Goal: Task Accomplishment & Management: Use online tool/utility

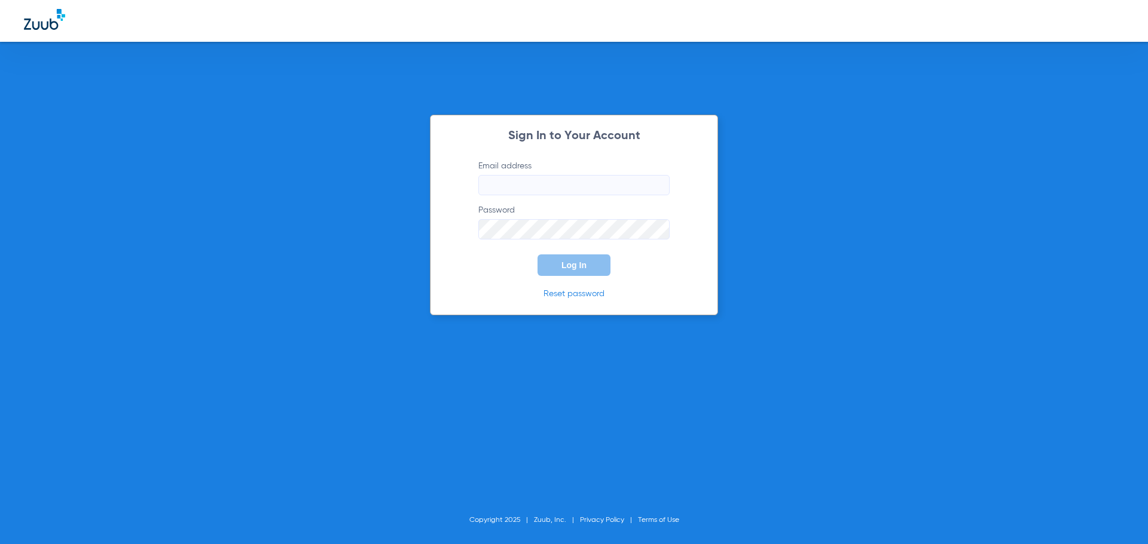
type input "[EMAIL_ADDRESS][DOMAIN_NAME]"
click at [581, 265] on span "Log In" at bounding box center [573, 266] width 25 height 10
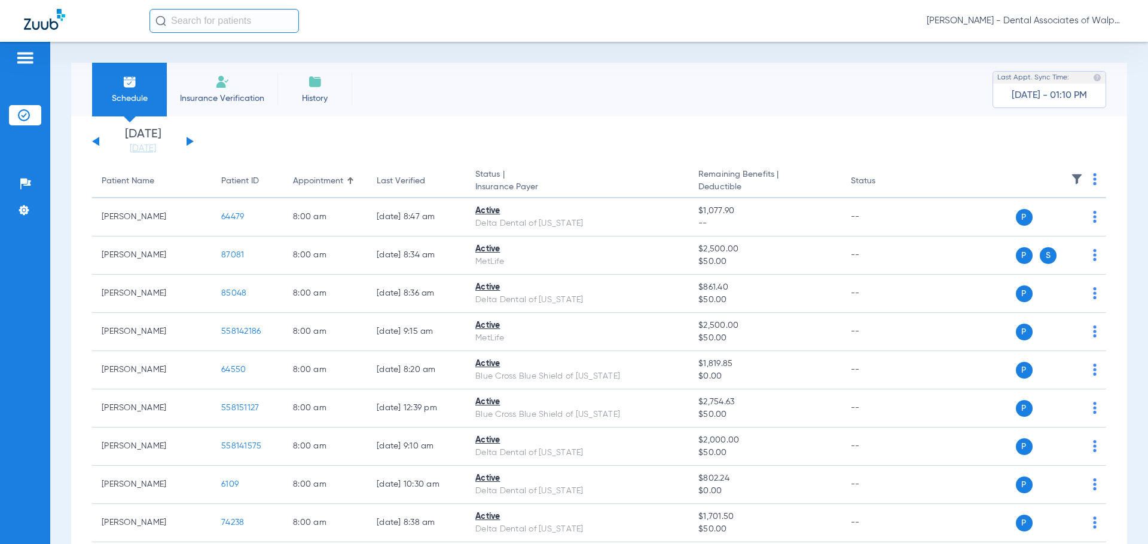
click at [188, 139] on button at bounding box center [189, 141] width 7 height 9
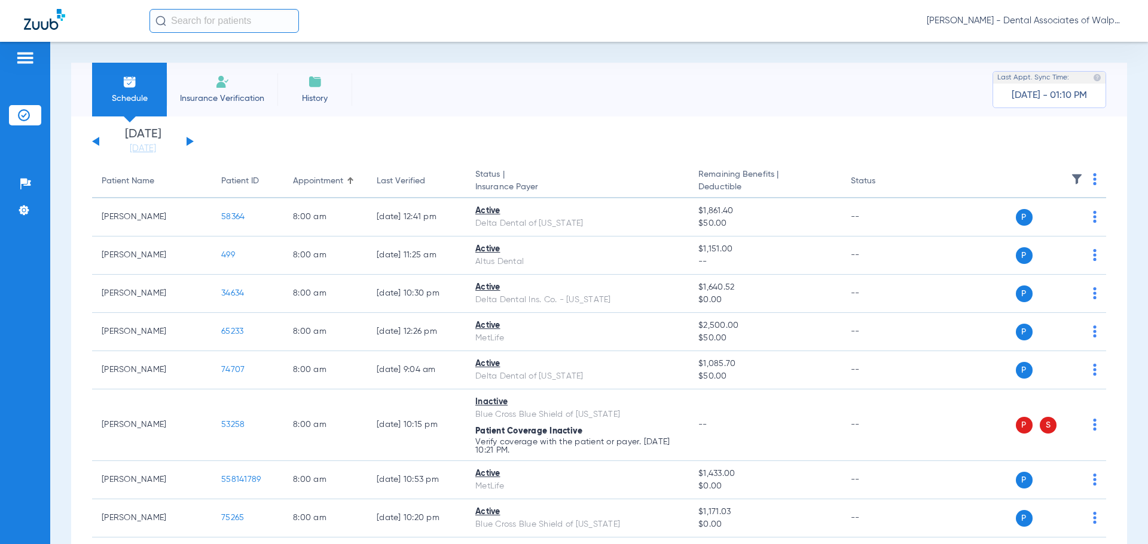
click at [222, 24] on input "text" at bounding box center [223, 21] width 149 height 24
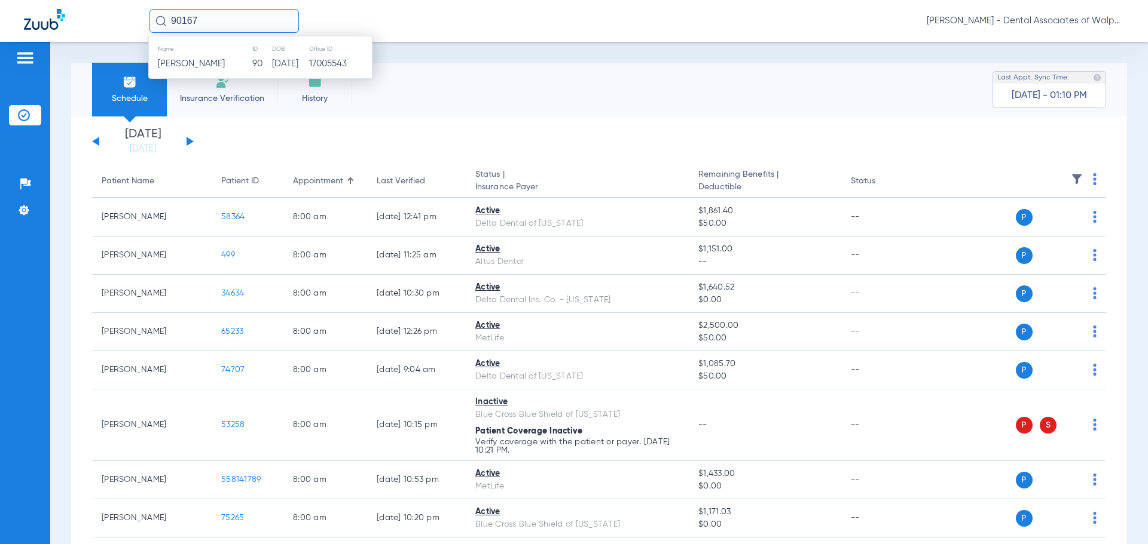
type input "90167"
click at [163, 60] on span "[PERSON_NAME]" at bounding box center [191, 63] width 67 height 9
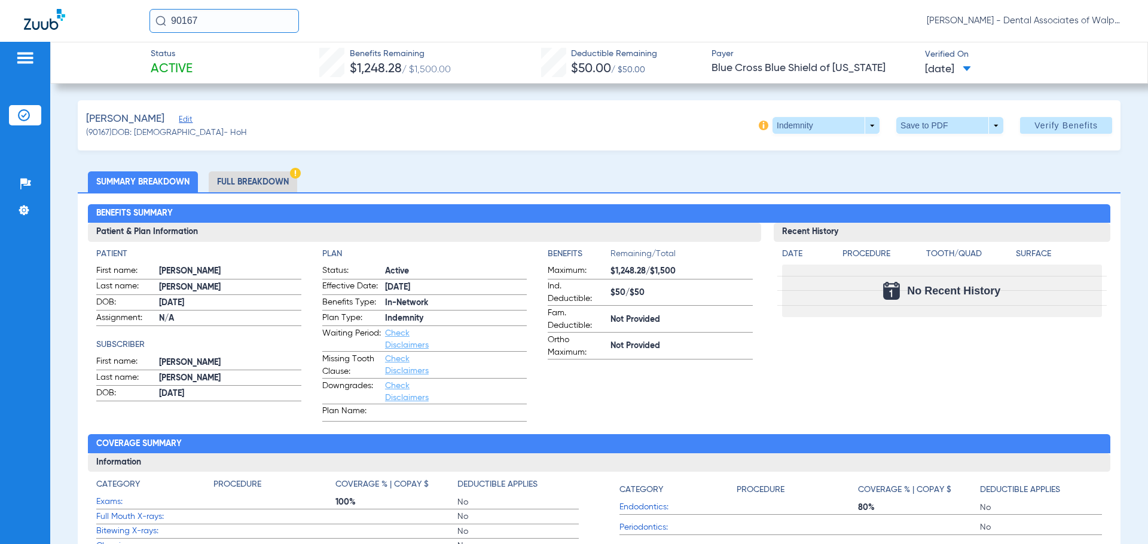
drag, startPoint x: 203, startPoint y: 23, endPoint x: 72, endPoint y: -6, distance: 134.0
click at [72, 0] on html "90167 [PERSON_NAME] - Dental Associates of Walpole Patients Insurance Verificat…" at bounding box center [574, 272] width 1148 height 544
type input "57793"
click at [194, 60] on span "[PERSON_NAME]" at bounding box center [191, 63] width 67 height 9
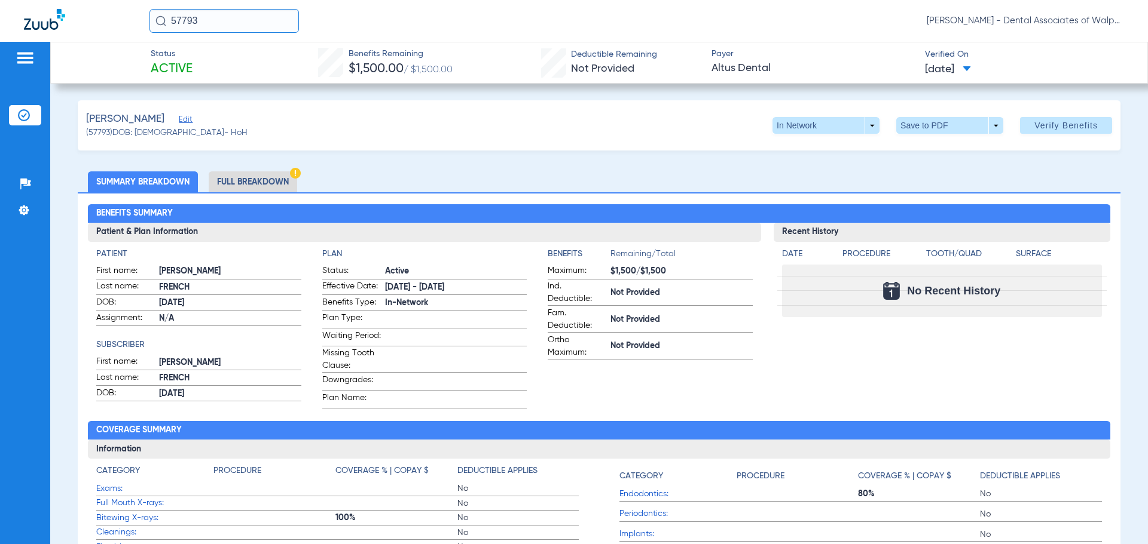
click at [4, 0] on html "57793 [PERSON_NAME] - Dental Associates of Walpole Patients Insurance Verificat…" at bounding box center [574, 272] width 1148 height 544
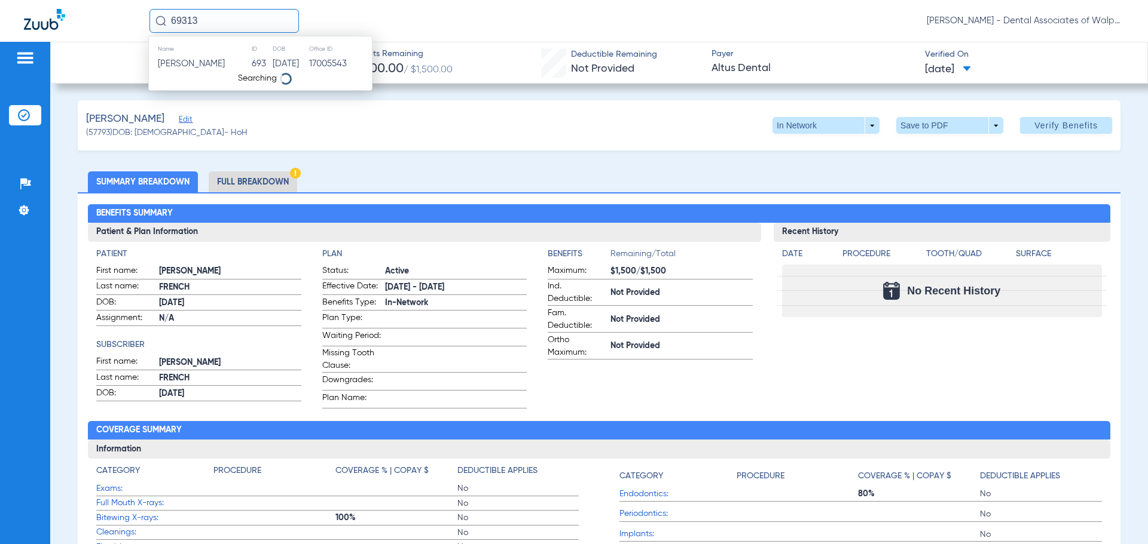
type input "69313"
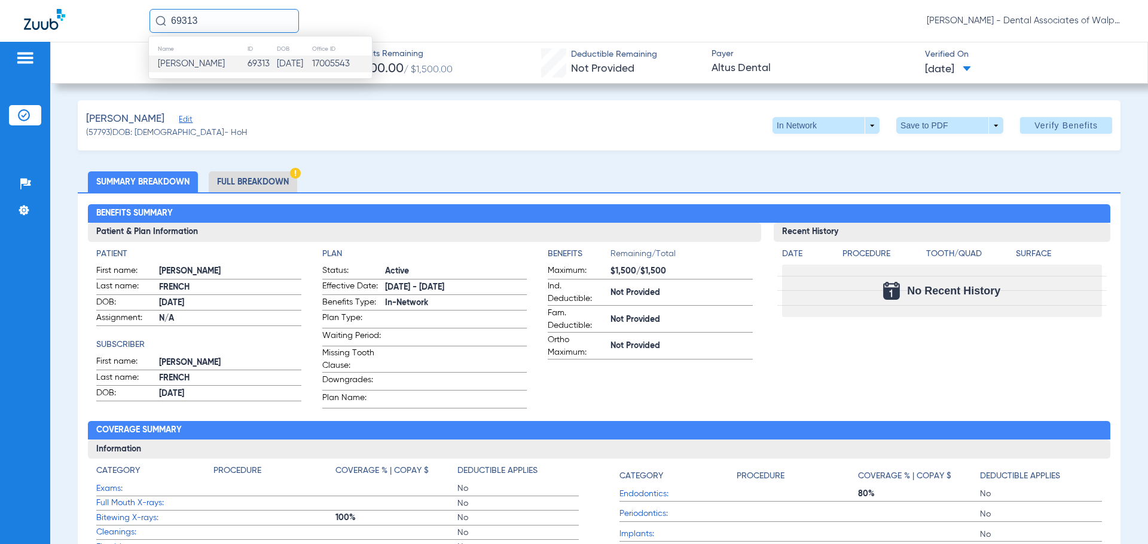
click at [182, 64] on span "[PERSON_NAME]" at bounding box center [191, 63] width 67 height 9
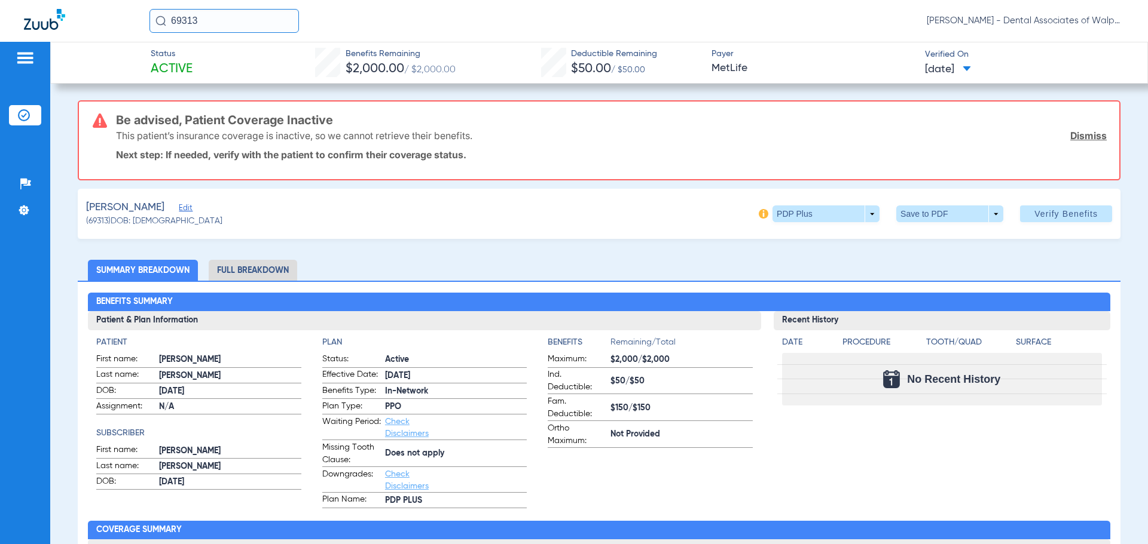
drag, startPoint x: 220, startPoint y: 23, endPoint x: 81, endPoint y: 1, distance: 140.3
click at [75, 8] on div "69313 [PERSON_NAME] - Dental Associates of Walpole" at bounding box center [574, 21] width 1148 height 42
type input "20675"
click at [200, 68] on span "[PERSON_NAME]" at bounding box center [191, 63] width 67 height 9
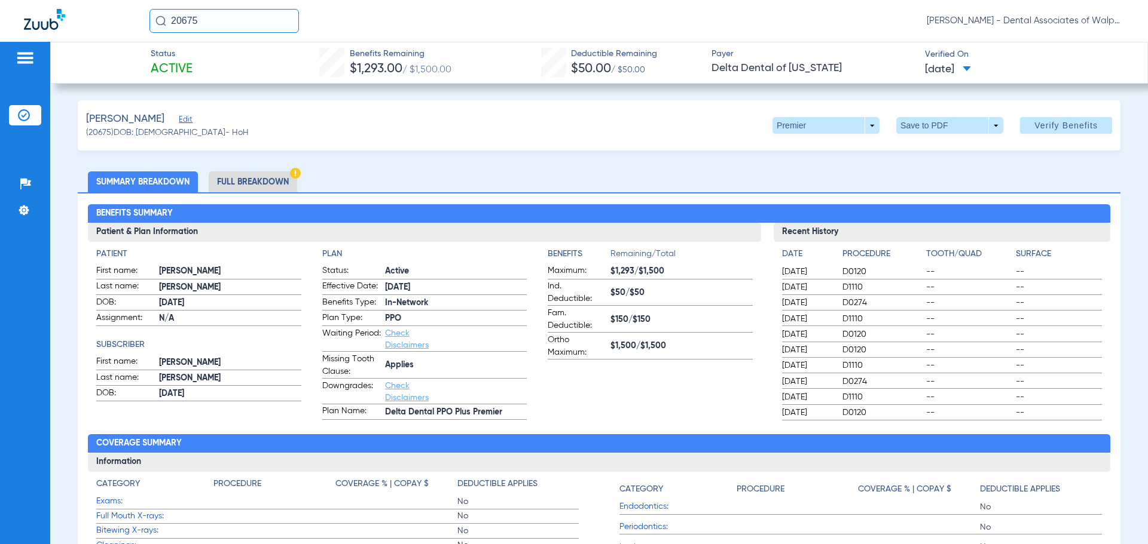
click at [128, 14] on div "20675 [PERSON_NAME] - Dental Associates of Walpole" at bounding box center [574, 21] width 1148 height 42
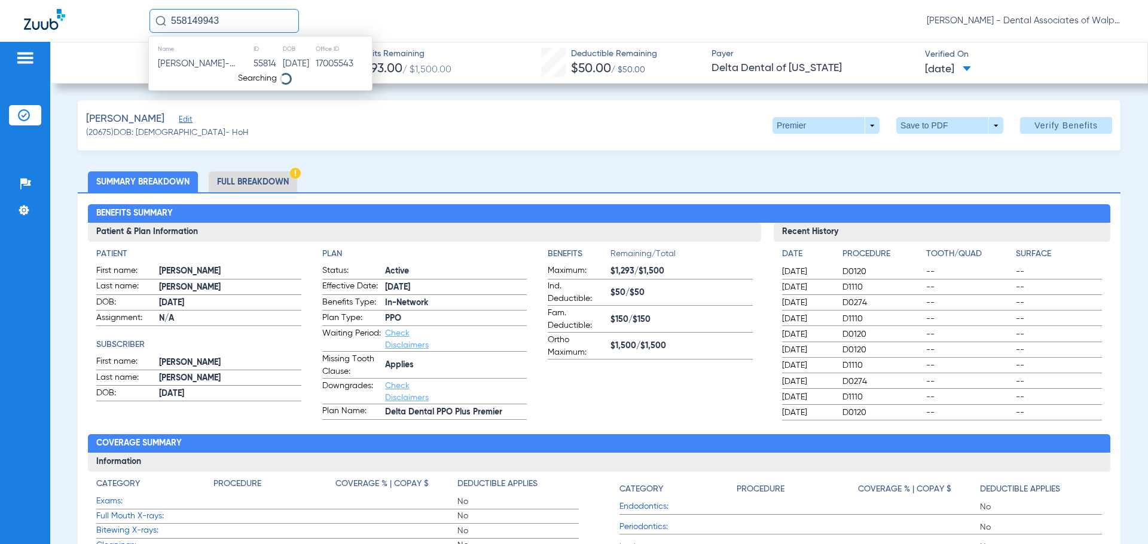
type input "558149943"
click at [201, 67] on span "[PERSON_NAME]" at bounding box center [191, 63] width 67 height 9
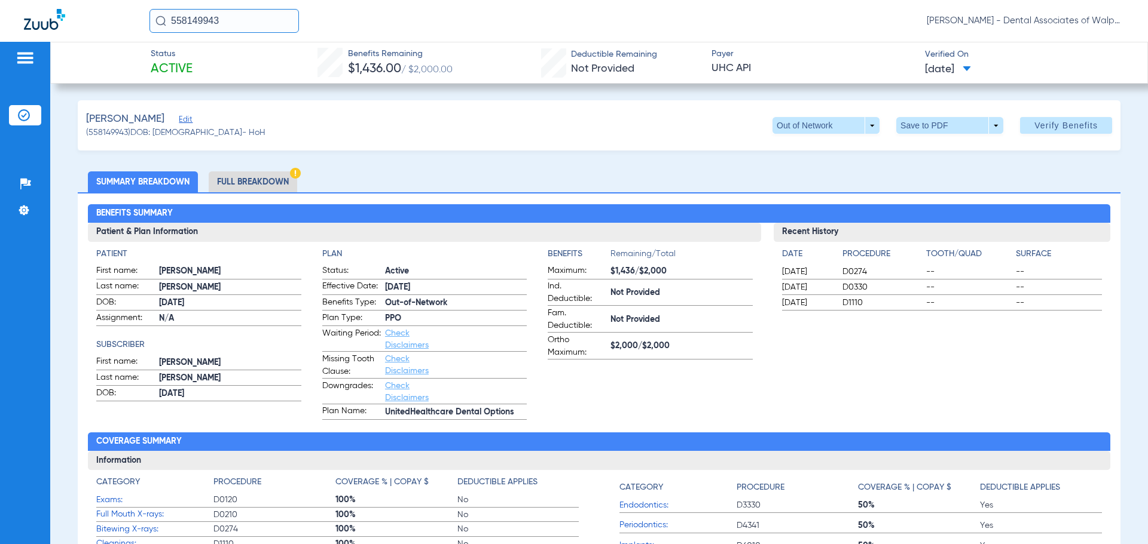
drag, startPoint x: 47, startPoint y: -4, endPoint x: 1, endPoint y: -10, distance: 46.4
click at [1, 0] on html "558149943 [PERSON_NAME] - Dental Associates of Walpole Patients Insurance Verif…" at bounding box center [574, 272] width 1148 height 544
type input "78967"
click at [185, 62] on span "[PERSON_NAME]" at bounding box center [191, 63] width 67 height 9
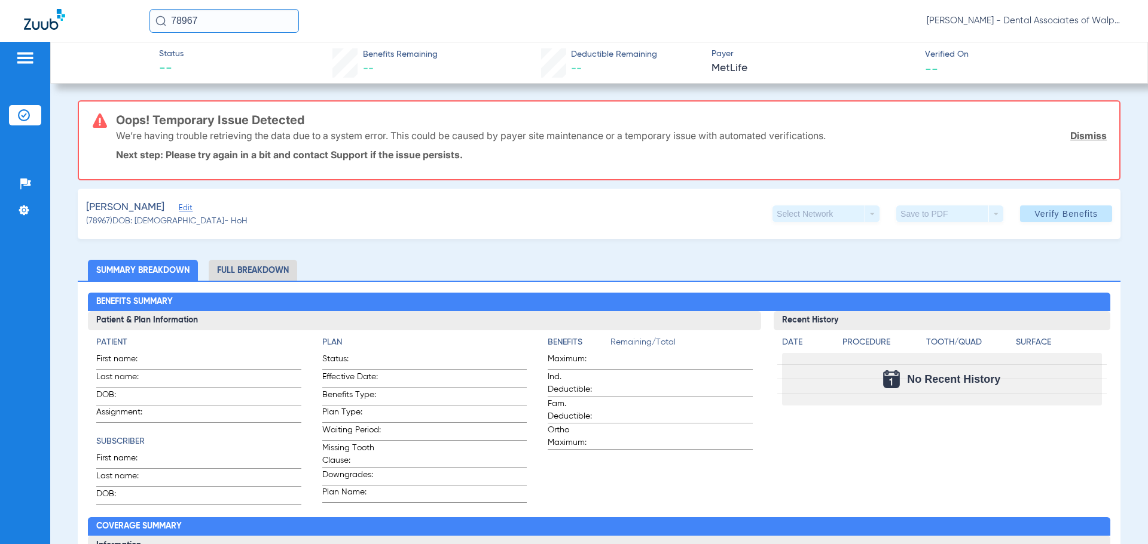
drag, startPoint x: 138, startPoint y: 24, endPoint x: 112, endPoint y: 22, distance: 26.4
click at [112, 22] on div "78967 [PERSON_NAME] - Dental Associates of Walpole" at bounding box center [574, 21] width 1148 height 42
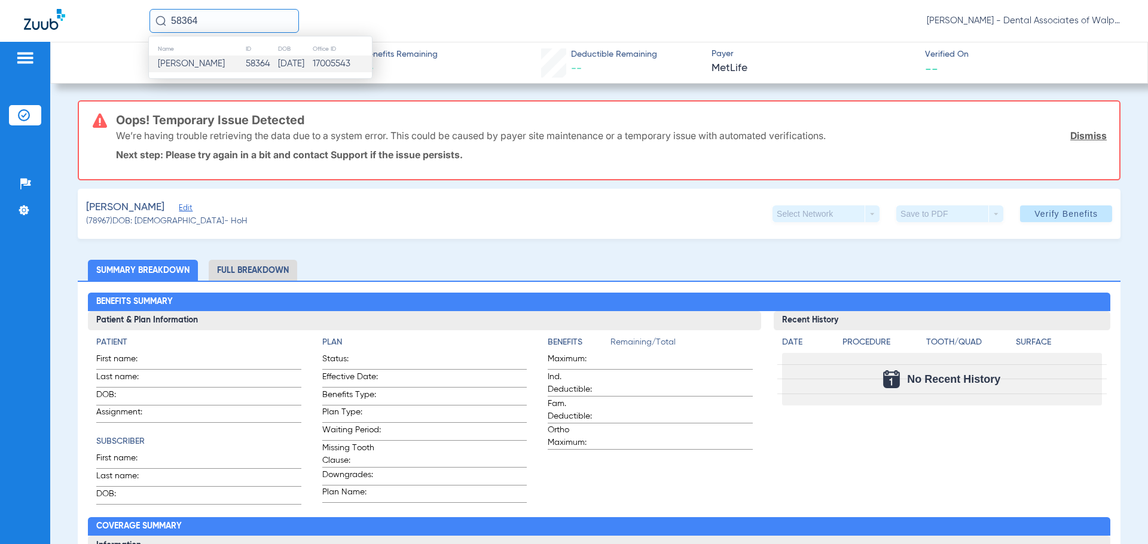
type input "58364"
click at [219, 62] on span "[PERSON_NAME]" at bounding box center [191, 63] width 67 height 9
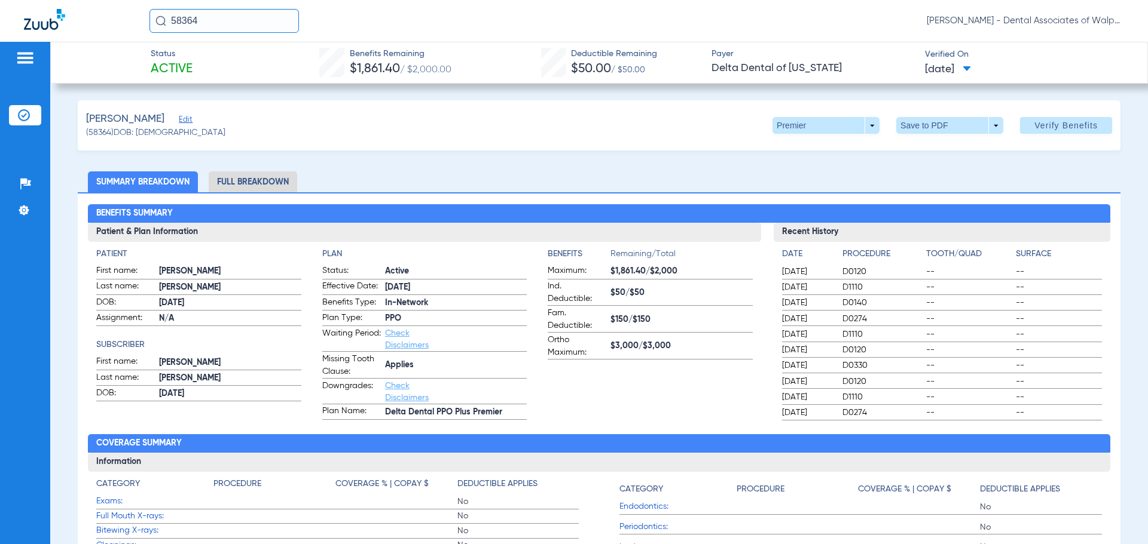
click at [107, 0] on html "58364 [PERSON_NAME] - Dental Associates of Walpole Patients Insurance Verificat…" at bounding box center [574, 272] width 1148 height 544
type input "77249"
click at [179, 68] on span "[PERSON_NAME]" at bounding box center [191, 63] width 67 height 9
drag, startPoint x: 52, startPoint y: -17, endPoint x: 33, endPoint y: -21, distance: 19.6
click at [33, 0] on html "77249 [PERSON_NAME] - Dental Associates of Walpole Patients Insurance Verificat…" at bounding box center [574, 272] width 1148 height 544
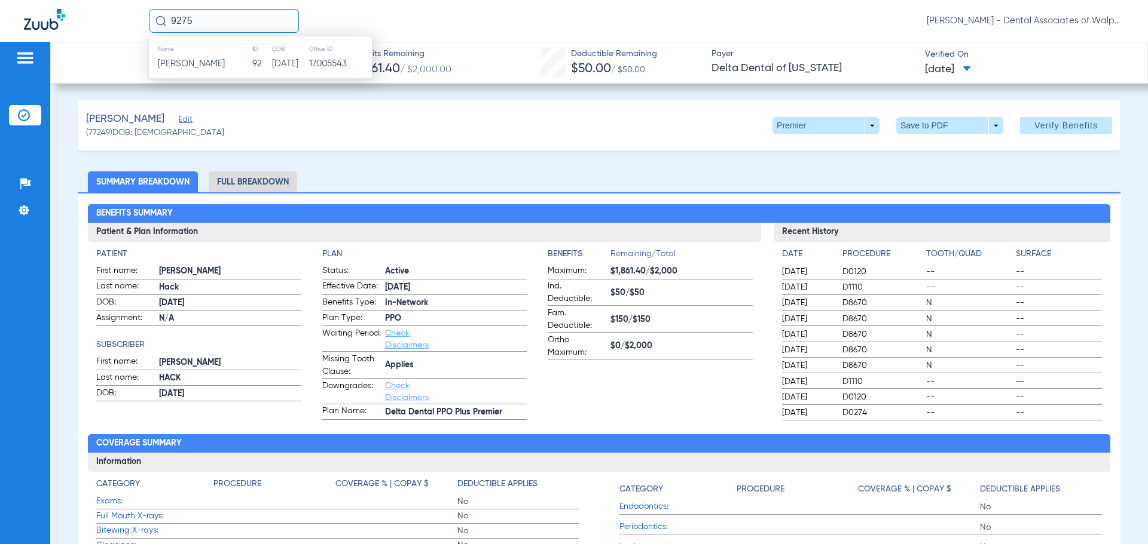
type input "9275"
click at [195, 65] on span "[PERSON_NAME]" at bounding box center [191, 63] width 67 height 9
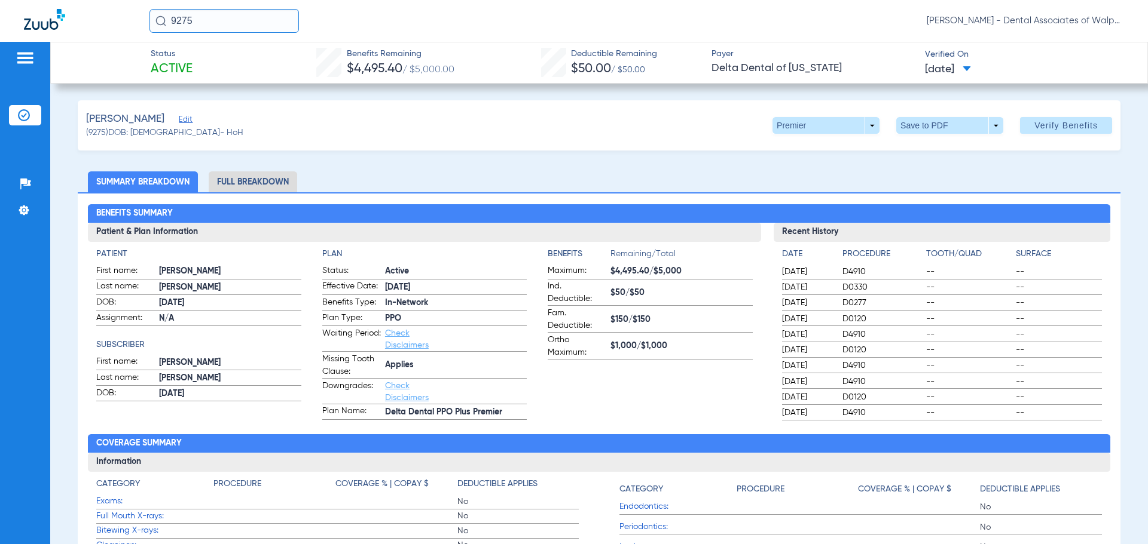
click at [126, 7] on div "9275 [PERSON_NAME] - Dental Associates of Walpole" at bounding box center [574, 21] width 1148 height 42
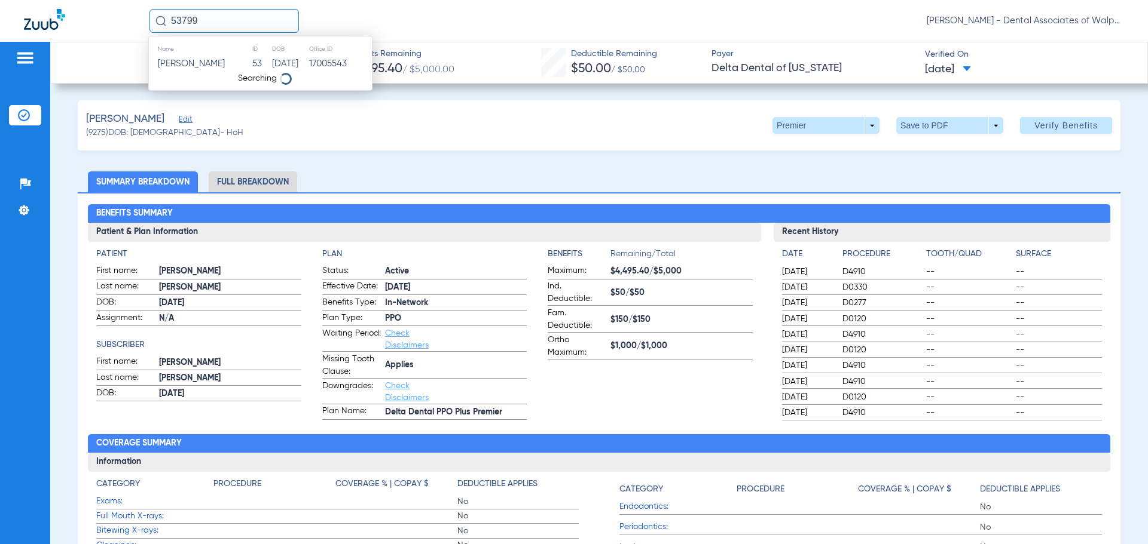
type input "53799"
click at [189, 67] on span "[PERSON_NAME]" at bounding box center [191, 63] width 67 height 9
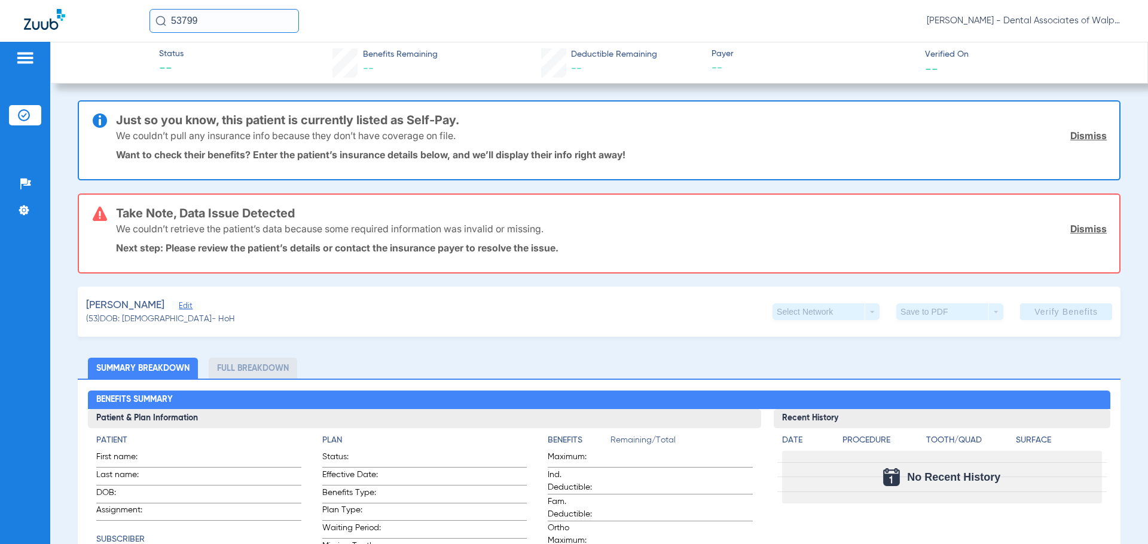
drag, startPoint x: 215, startPoint y: 18, endPoint x: 113, endPoint y: -2, distance: 104.2
click at [113, 0] on html "53799 [PERSON_NAME] - Dental Associates of Walpole Patients Insurance Verificat…" at bounding box center [574, 272] width 1148 height 544
type input "88200"
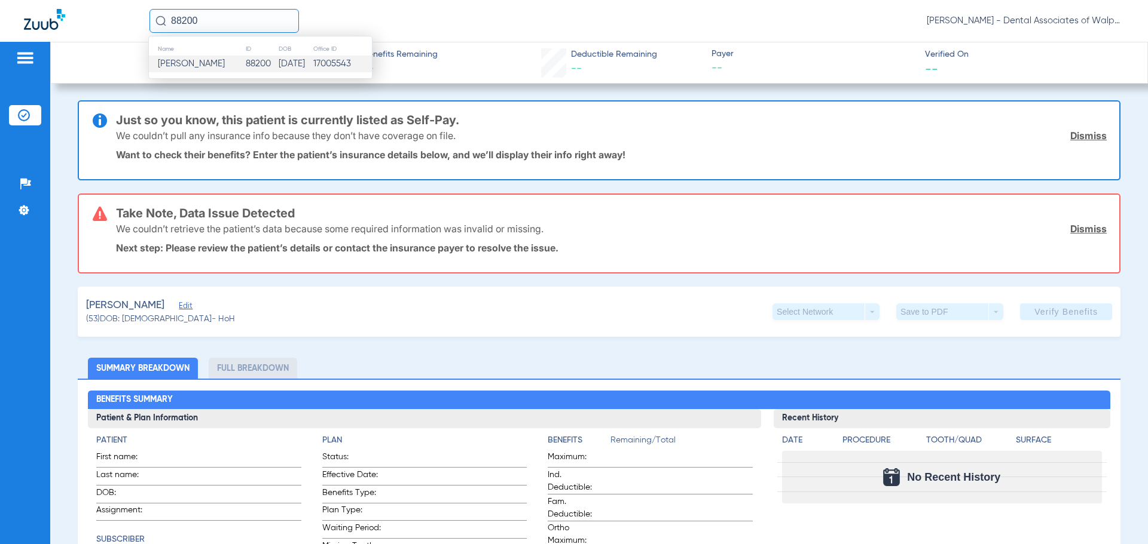
click at [192, 64] on span "[PERSON_NAME]" at bounding box center [191, 63] width 67 height 9
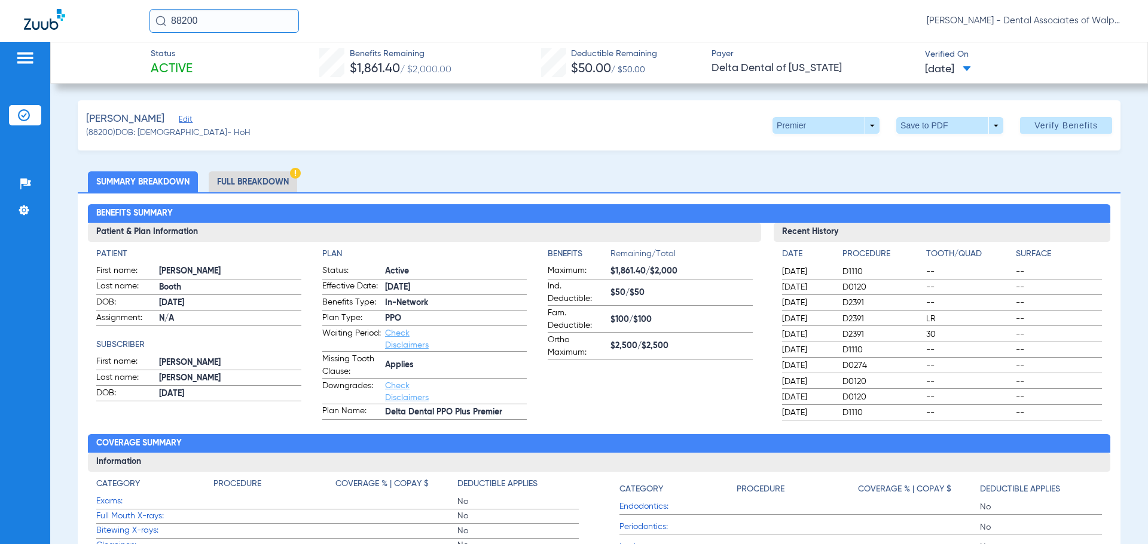
drag, startPoint x: 127, startPoint y: 20, endPoint x: 133, endPoint y: 16, distance: 7.8
click at [123, 20] on div "88200 [PERSON_NAME] - Dental Associates of Walpole" at bounding box center [574, 21] width 1148 height 42
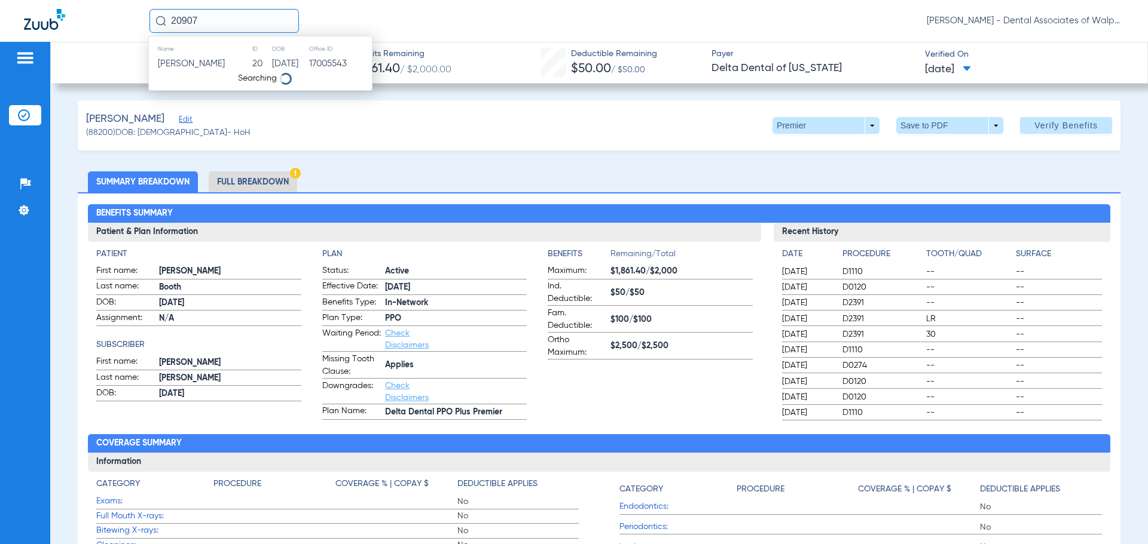
type input "20907"
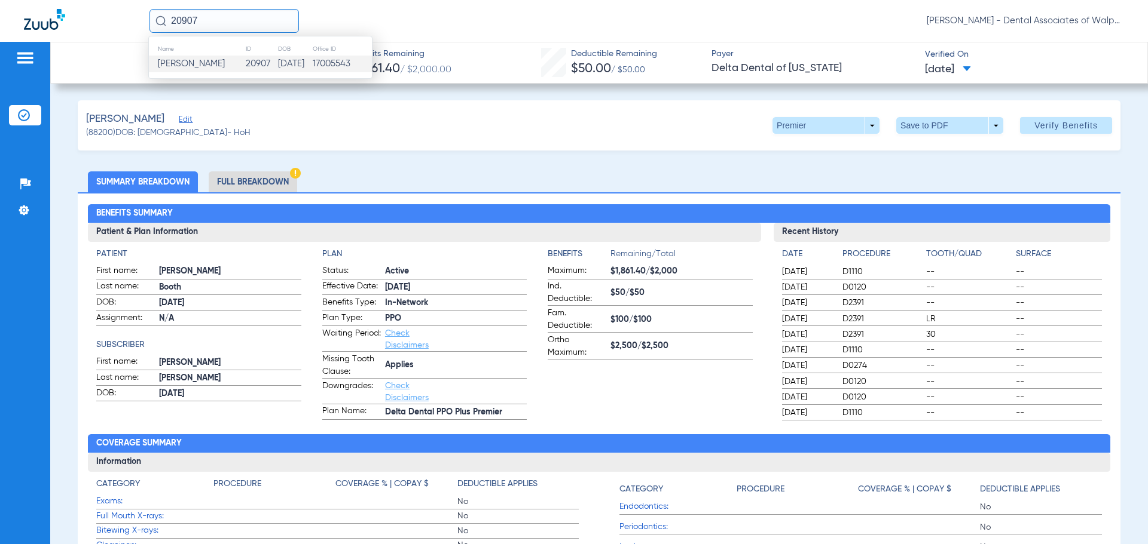
click at [200, 68] on span "[PERSON_NAME]" at bounding box center [191, 63] width 67 height 9
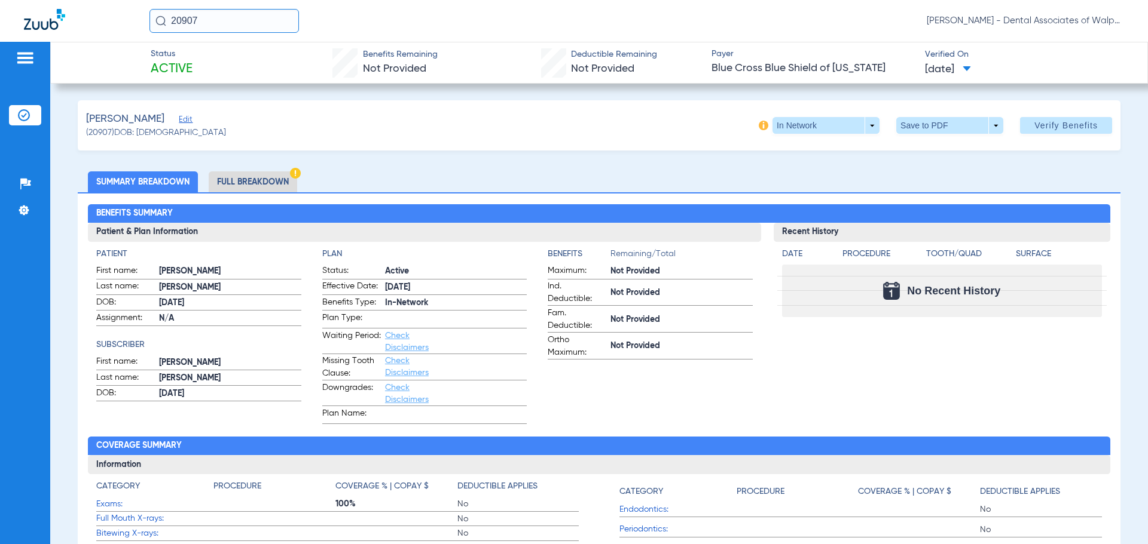
click at [16, 0] on html "20907 [PERSON_NAME] - Dental Associates of Walpole Patients Insurance Verificat…" at bounding box center [574, 272] width 1148 height 544
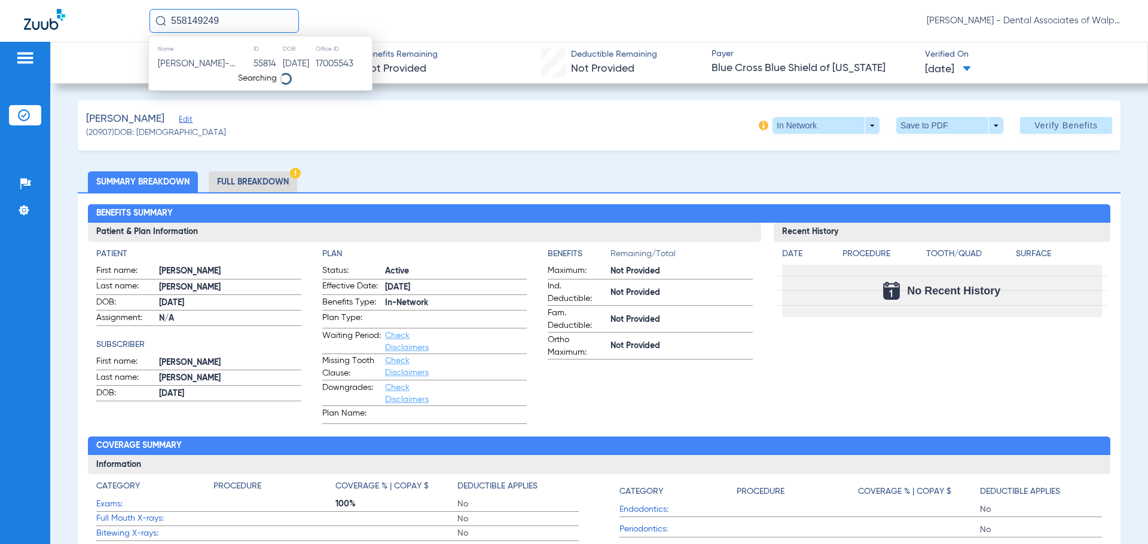
type input "558149249"
click at [192, 67] on span "[PERSON_NAME]" at bounding box center [191, 63] width 67 height 9
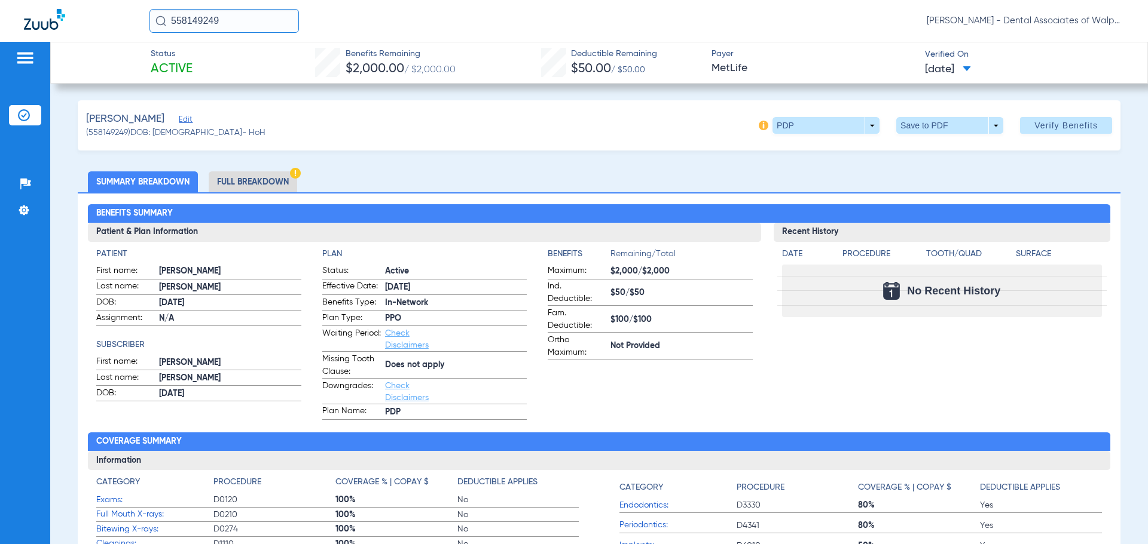
drag, startPoint x: 230, startPoint y: 22, endPoint x: 122, endPoint y: -8, distance: 111.5
click at [122, 0] on html "558149249 [PERSON_NAME] - Dental Associates of Walpole Patients Insurance Verif…" at bounding box center [574, 272] width 1148 height 544
type input "558145279"
click at [205, 66] on span "[PERSON_NAME]" at bounding box center [191, 63] width 67 height 9
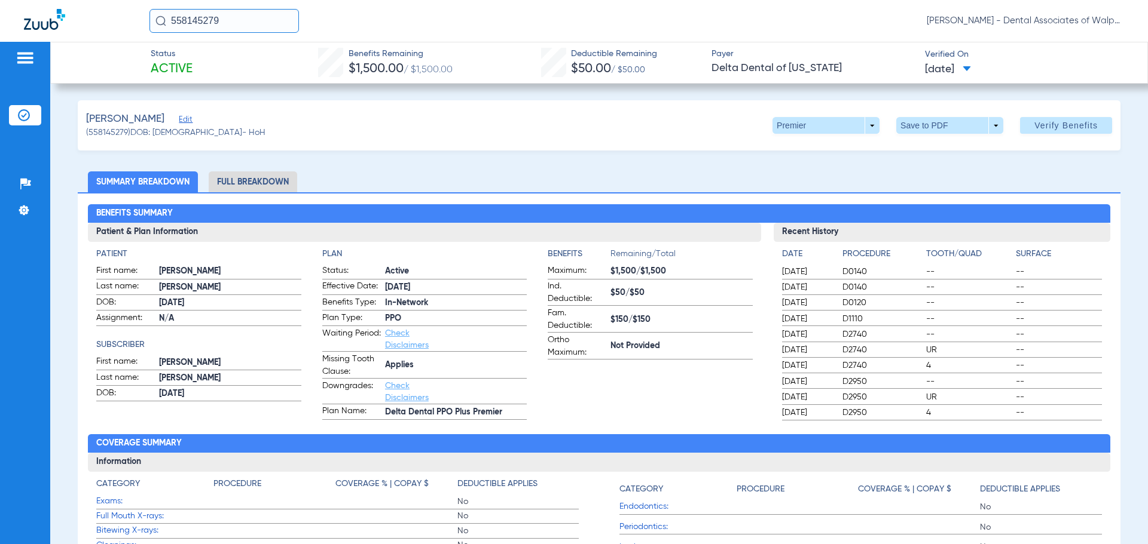
drag, startPoint x: 233, startPoint y: 19, endPoint x: 157, endPoint y: 6, distance: 77.0
click at [157, 6] on div "558145279 [PERSON_NAME] - Dental Associates of Walpole" at bounding box center [574, 21] width 1148 height 42
type input "558150081"
click at [204, 63] on span "[PERSON_NAME]" at bounding box center [191, 63] width 67 height 9
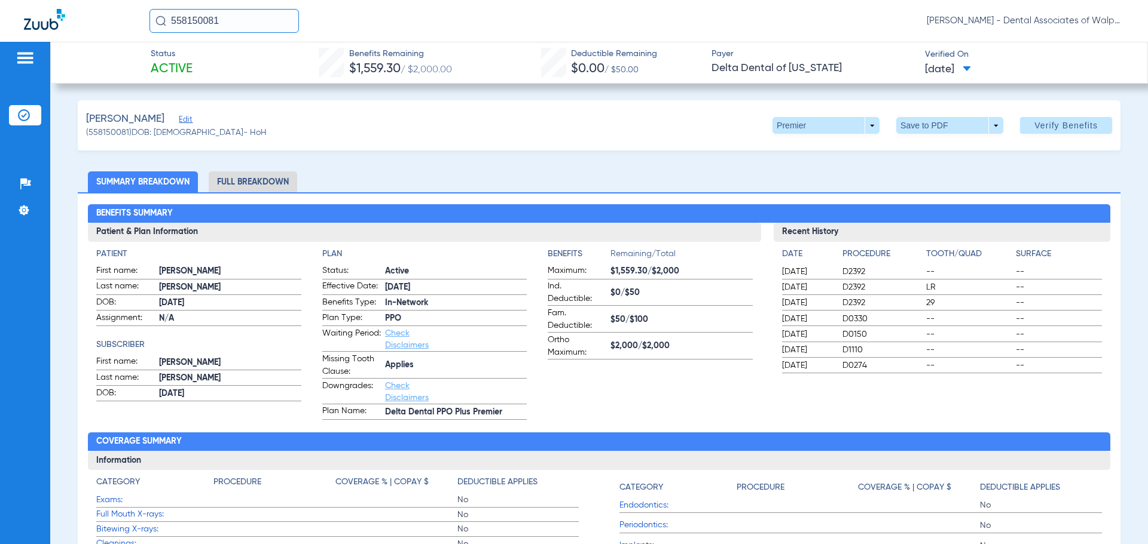
click at [259, 187] on li "Full Breakdown" at bounding box center [253, 182] width 88 height 21
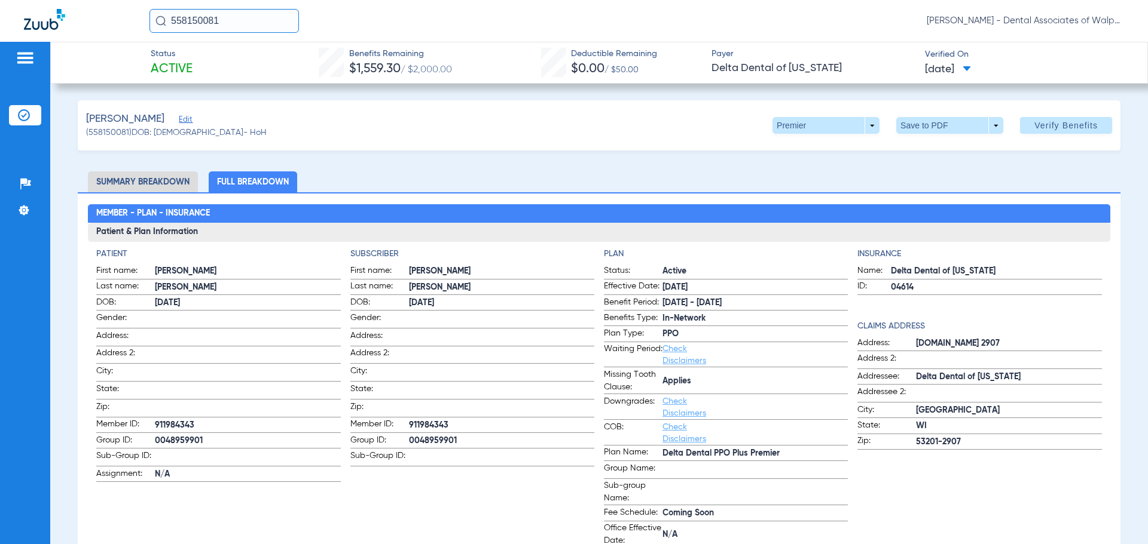
drag, startPoint x: 127, startPoint y: 0, endPoint x: 120, endPoint y: -1, distance: 7.8
click at [120, 0] on html "558150081 [PERSON_NAME] - Dental Associates of Walpole Patients Insurance Verif…" at bounding box center [574, 272] width 1148 height 544
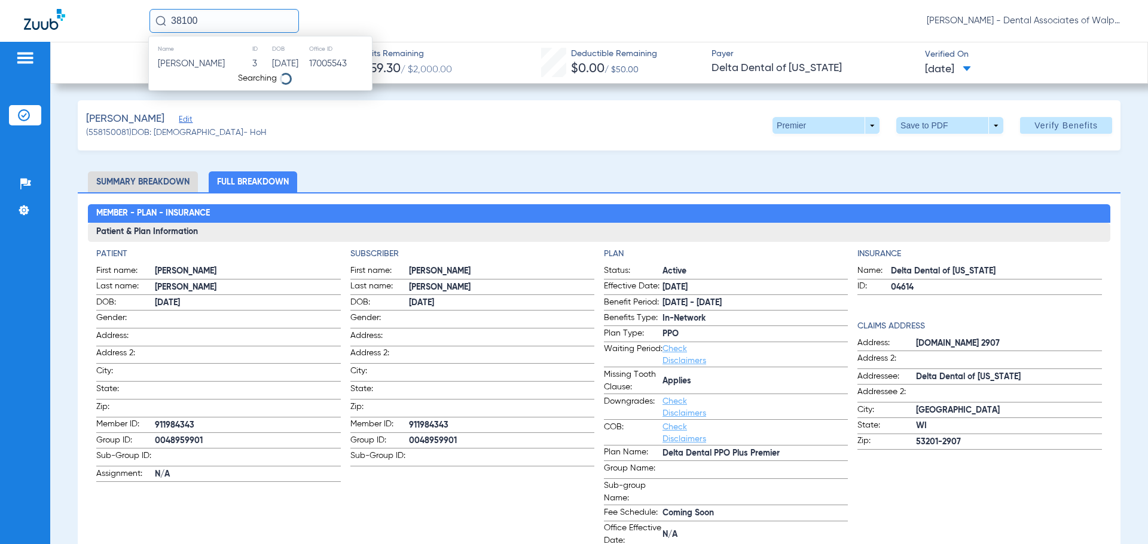
type input "38100"
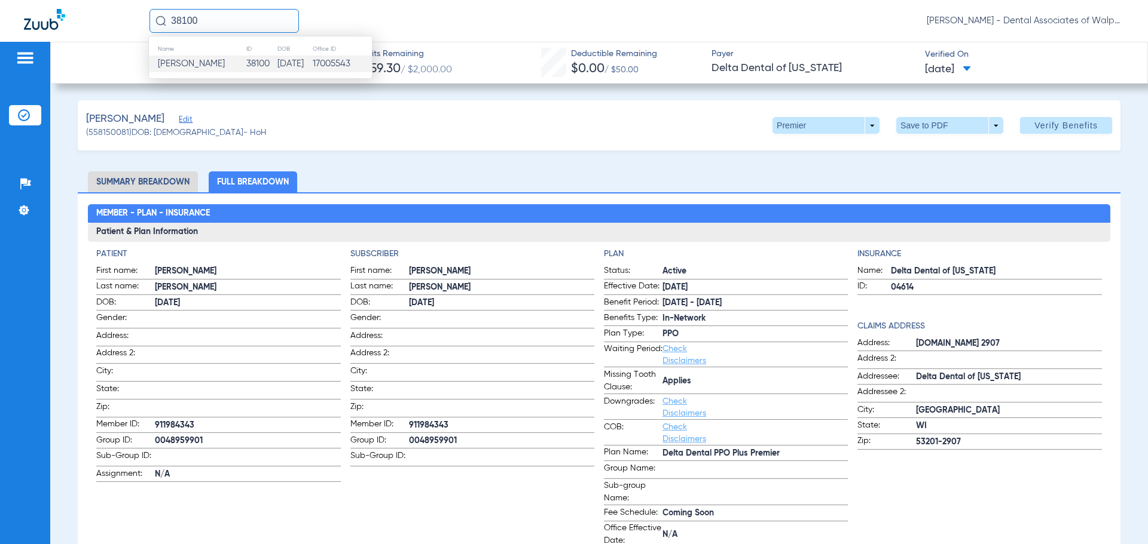
drag, startPoint x: 199, startPoint y: 59, endPoint x: 241, endPoint y: 49, distance: 43.6
click at [201, 58] on td "[PERSON_NAME]" at bounding box center [197, 64] width 97 height 17
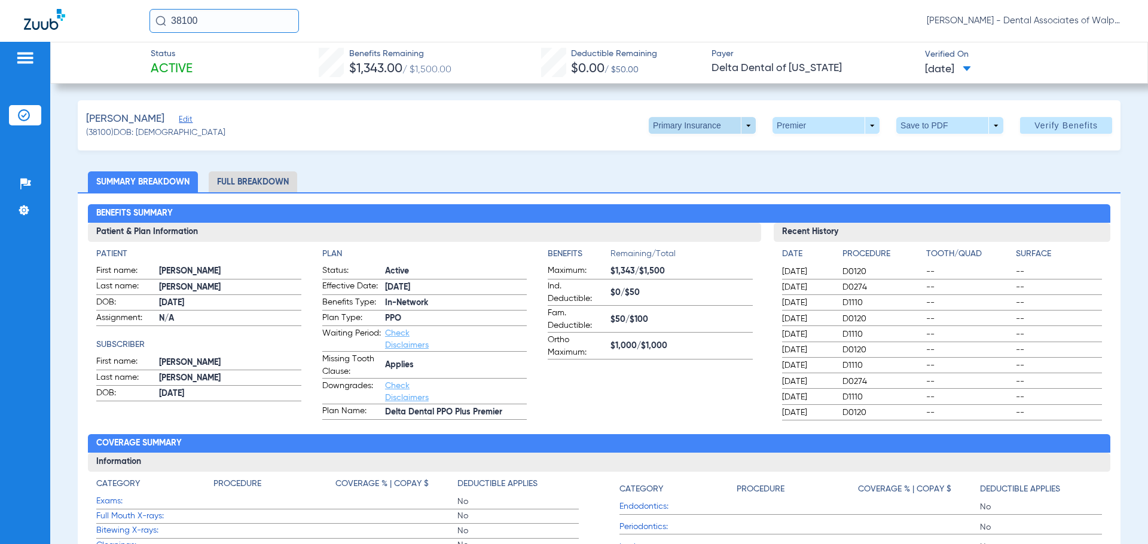
click at [742, 130] on span at bounding box center [701, 125] width 107 height 17
click at [695, 175] on span "Secondary Insurance" at bounding box center [689, 173] width 79 height 8
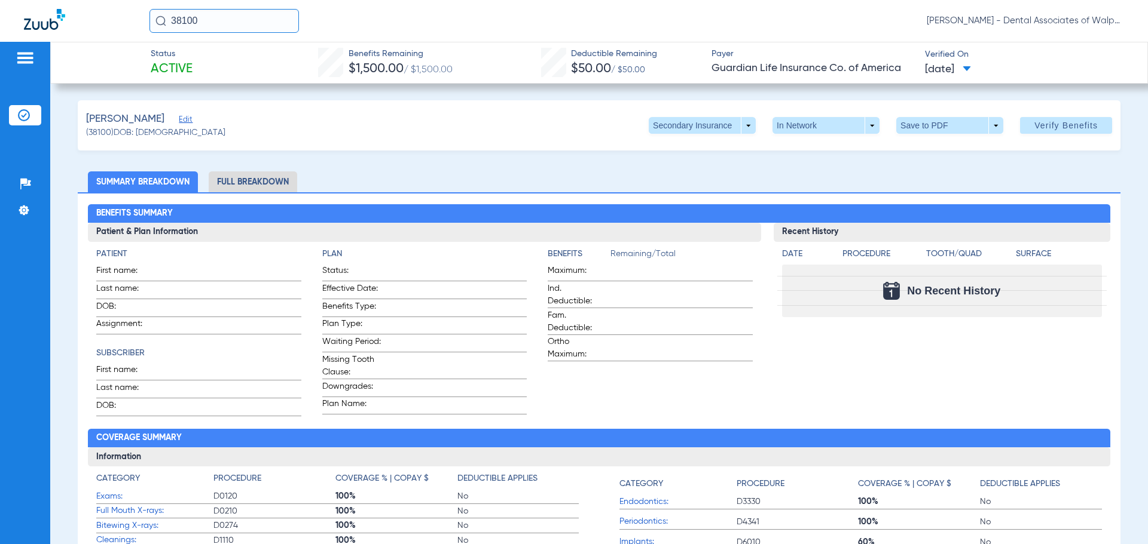
click at [71, 0] on html "38100 [PERSON_NAME] - Dental Associates of Walpole Patients Insurance Verificat…" at bounding box center [574, 272] width 1148 height 544
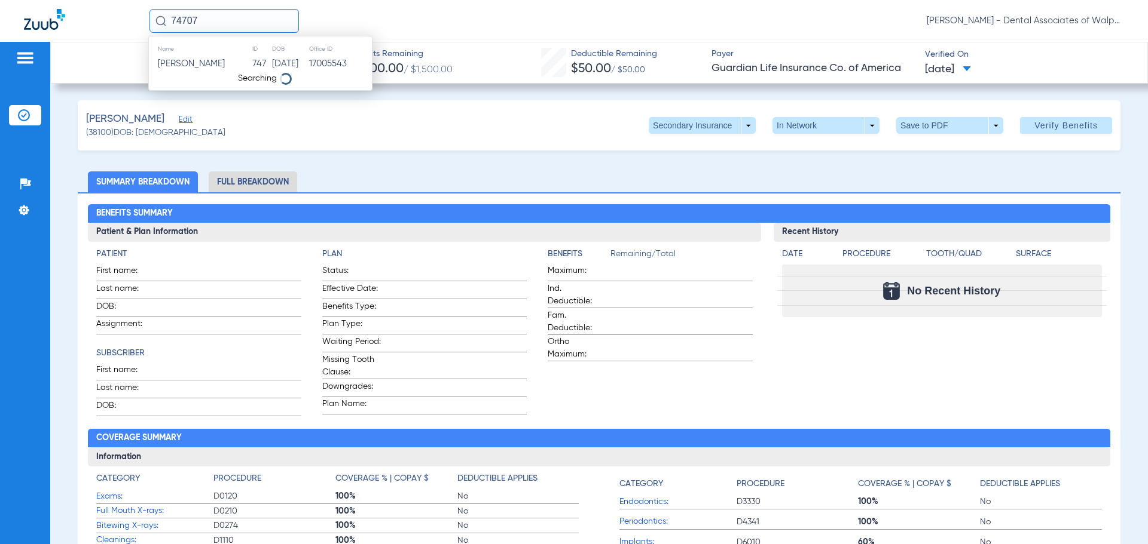
type input "74707"
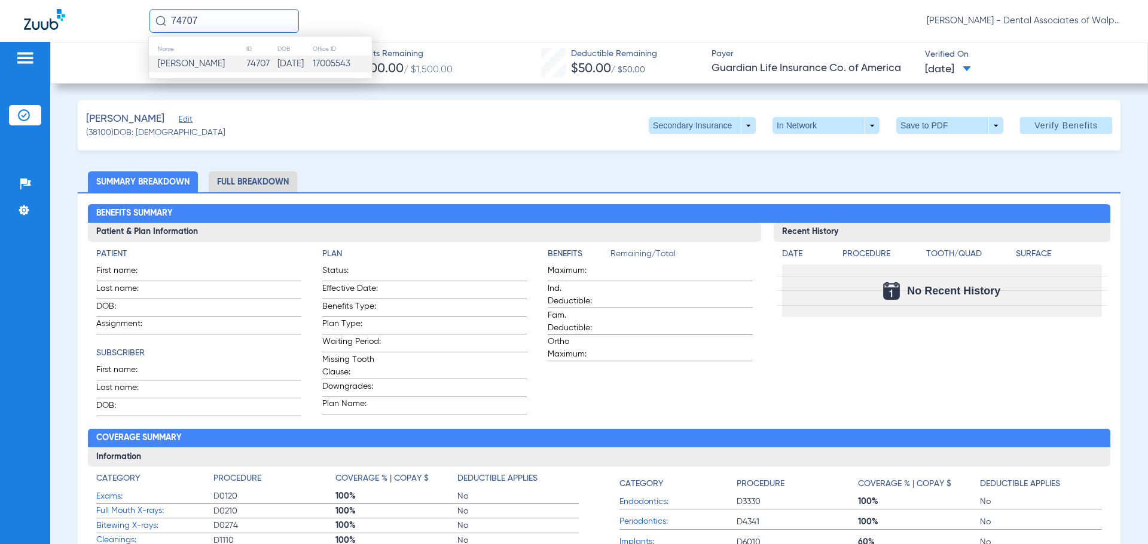
click at [169, 64] on span "[PERSON_NAME]" at bounding box center [191, 63] width 67 height 9
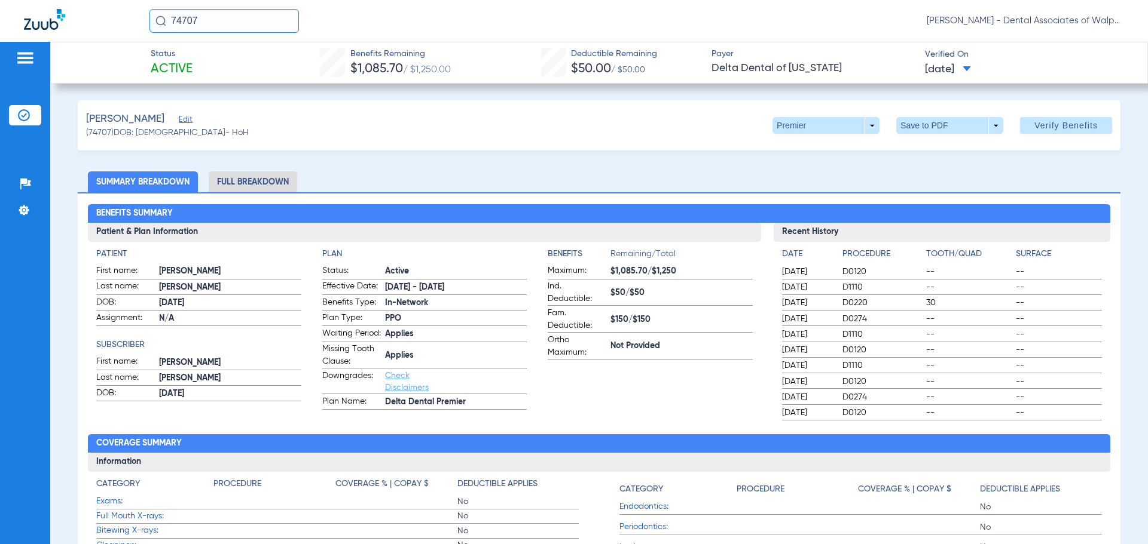
drag, startPoint x: 215, startPoint y: 22, endPoint x: 154, endPoint y: 8, distance: 61.9
click at [154, 8] on div "74707 [PERSON_NAME] - Dental Associates of Walpole" at bounding box center [574, 21] width 1148 height 42
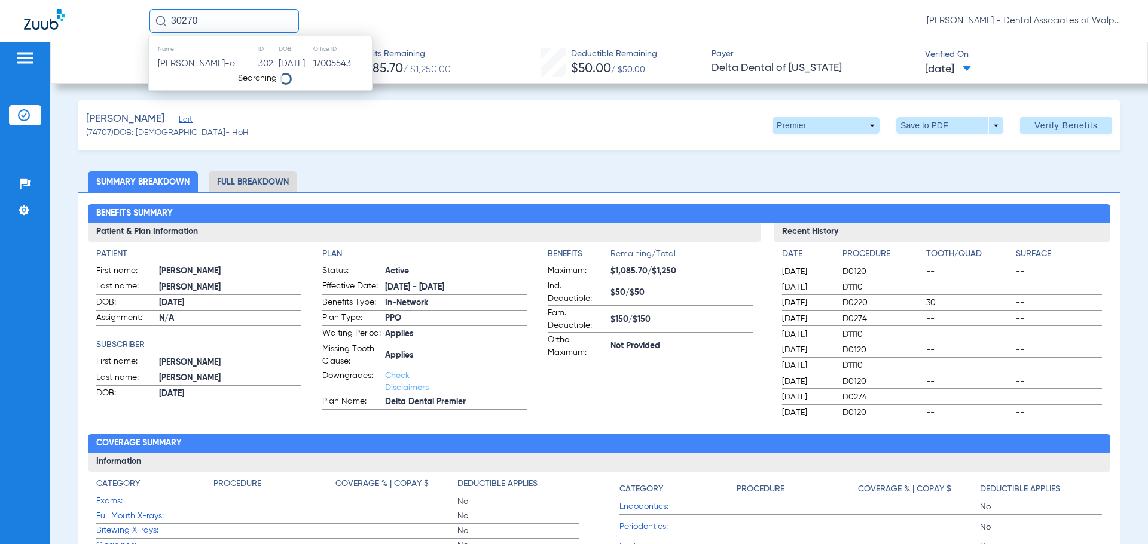
type input "30270"
click at [194, 61] on span "[PERSON_NAME]" at bounding box center [191, 63] width 67 height 9
